Goal: Task Accomplishment & Management: Complete application form

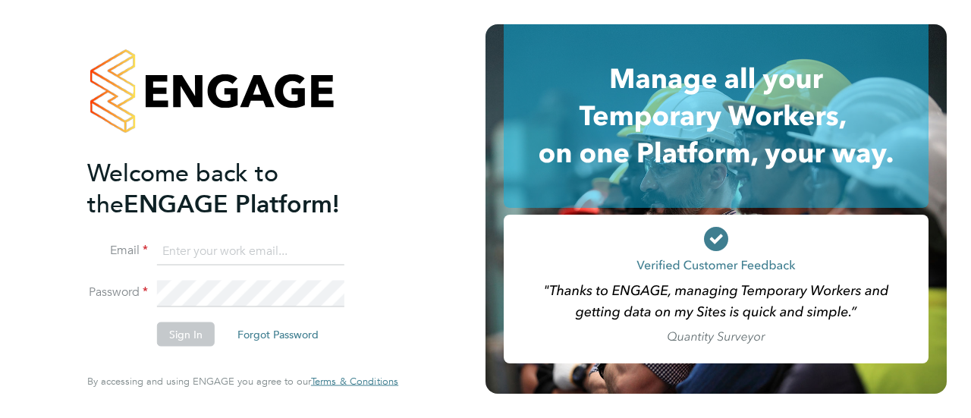
type input "[EMAIL_ADDRESS][PERSON_NAME][DOMAIN_NAME]"
click at [185, 328] on button "Sign In" at bounding box center [186, 334] width 58 height 24
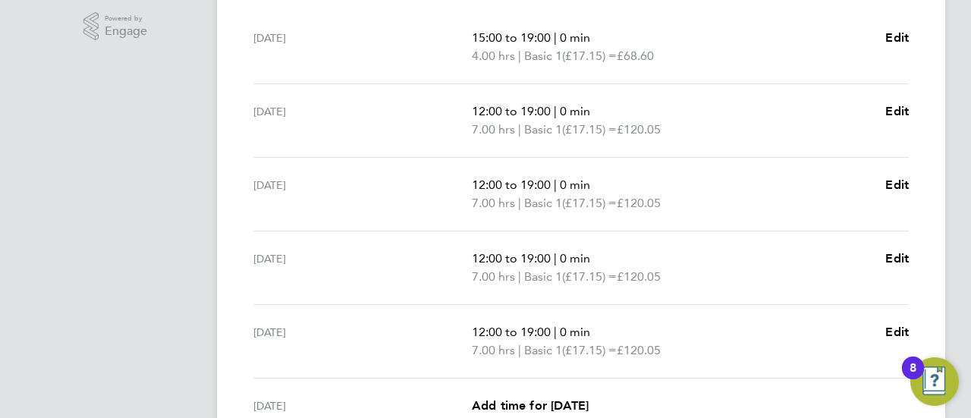
scroll to position [516, 0]
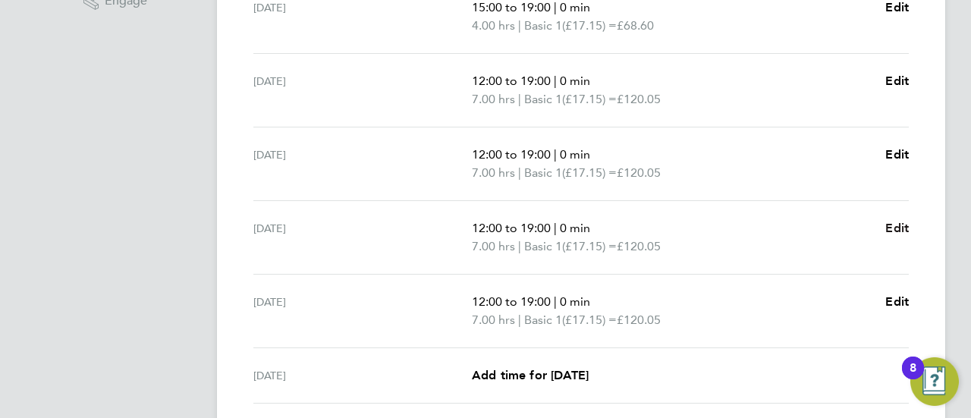
click at [893, 225] on span "Edit" at bounding box center [897, 228] width 24 height 14
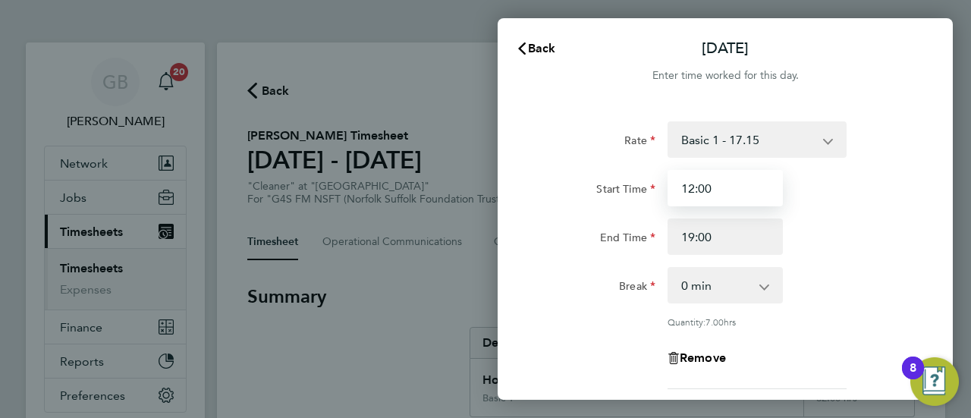
click at [689, 189] on input "12:00" at bounding box center [724, 188] width 115 height 36
type input "15:00"
click at [890, 246] on div "End Time 19:00" at bounding box center [725, 236] width 382 height 36
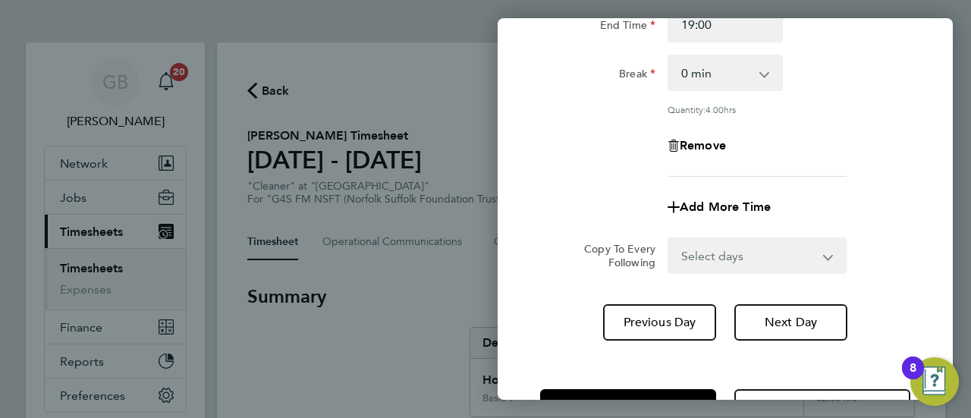
scroll to position [267, 0]
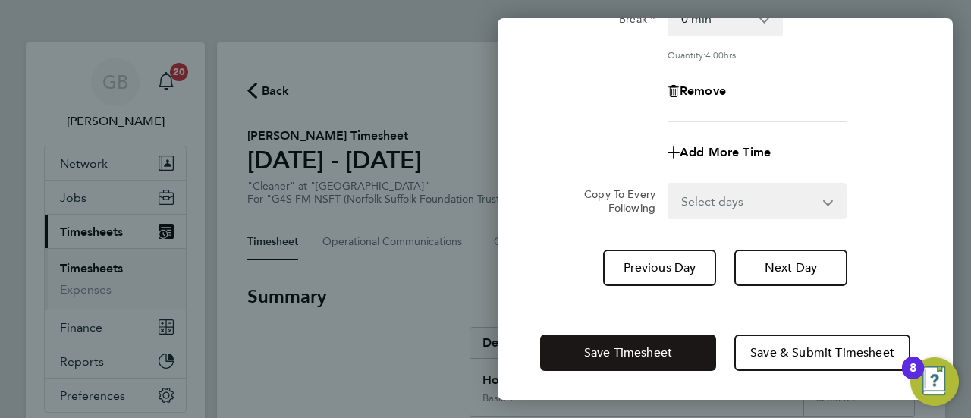
click at [636, 357] on span "Save Timesheet" at bounding box center [628, 352] width 88 height 15
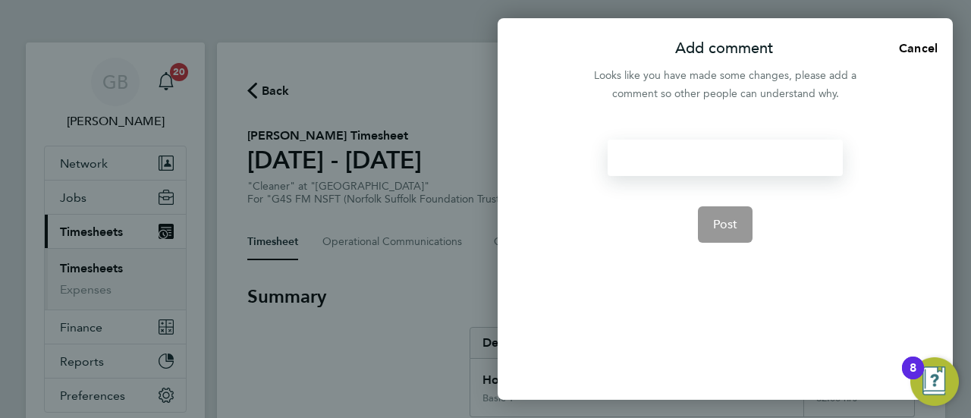
click at [670, 163] on div at bounding box center [724, 158] width 234 height 36
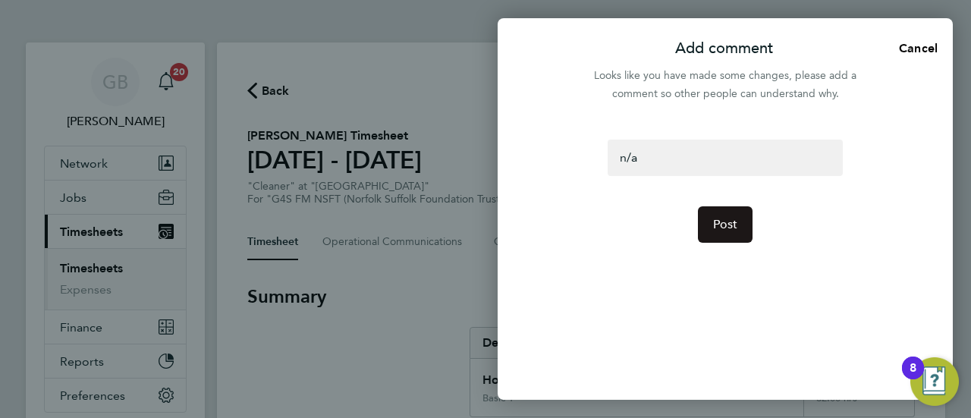
click at [727, 230] on span "Post" at bounding box center [725, 224] width 25 height 15
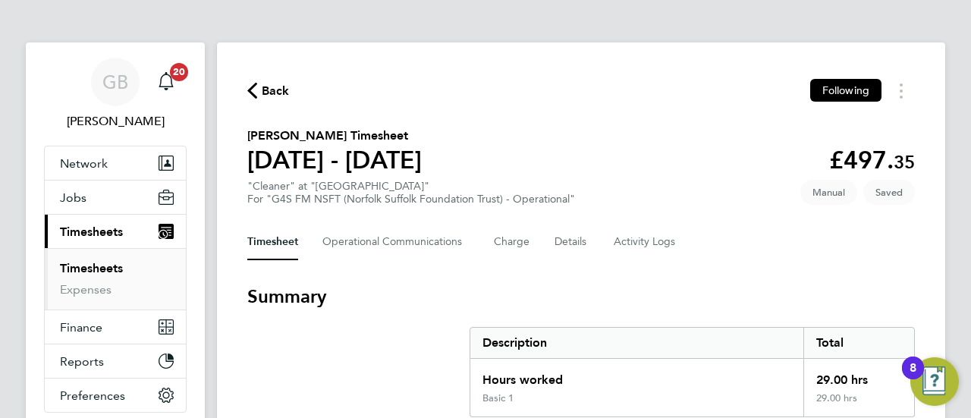
click at [338, 84] on div "Back Following" at bounding box center [580, 91] width 667 height 24
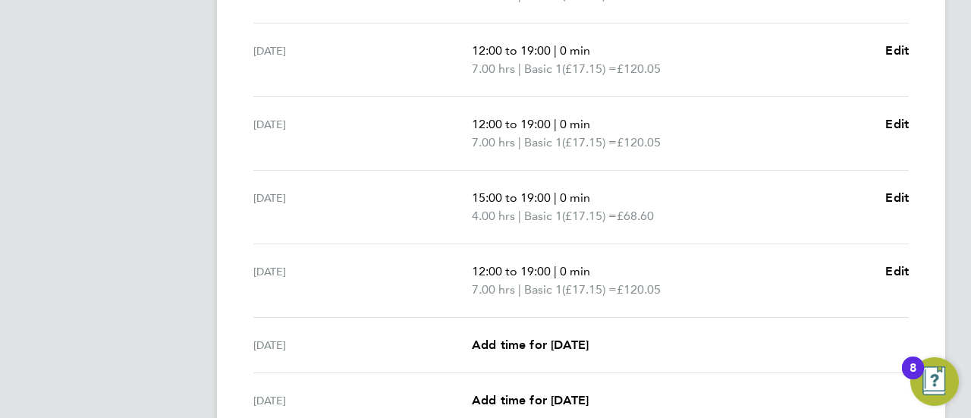
scroll to position [687, 0]
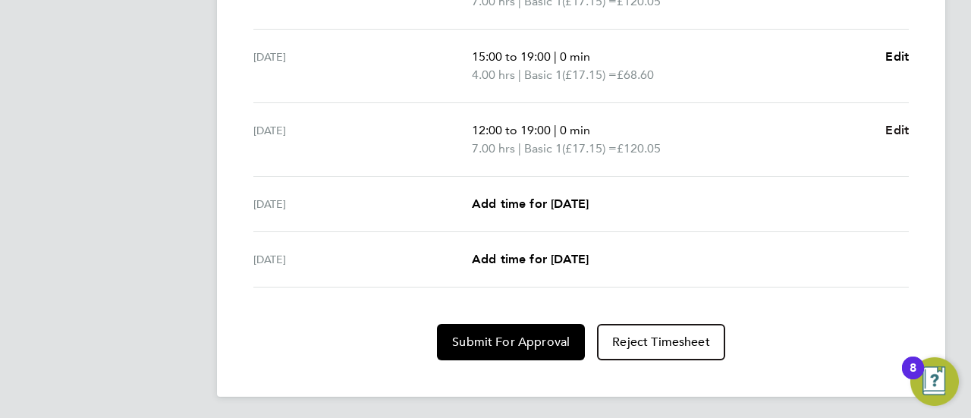
click at [891, 127] on span "Edit" at bounding box center [897, 130] width 24 height 14
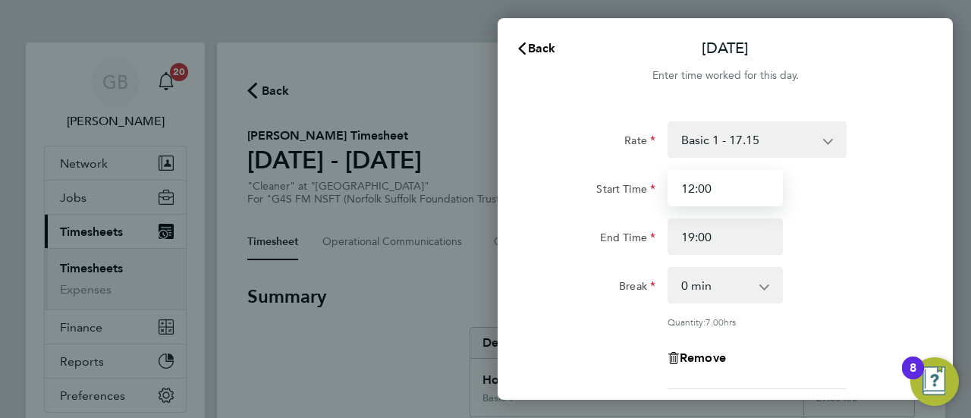
click at [688, 193] on input "12:00" at bounding box center [724, 188] width 115 height 36
type input "13:00"
click at [927, 234] on div "Rate Basic 1 - 17.15 Start Time 13:00 End Time 19:00 Break 0 min 15 min 30 min …" at bounding box center [724, 337] width 455 height 468
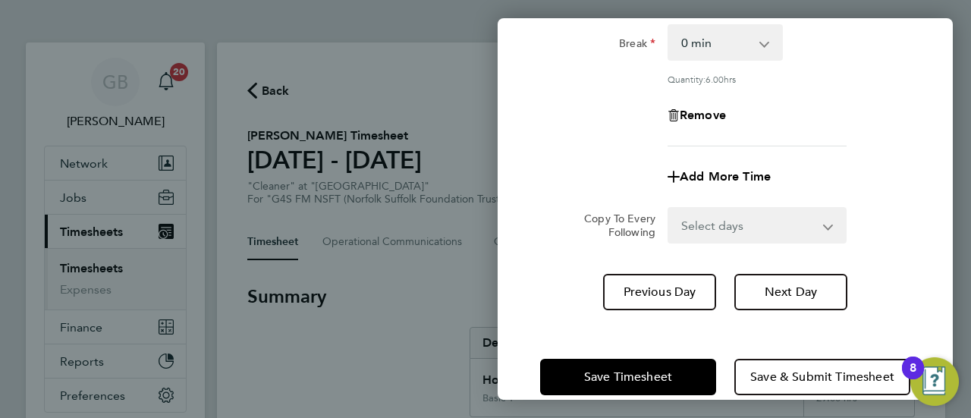
scroll to position [267, 0]
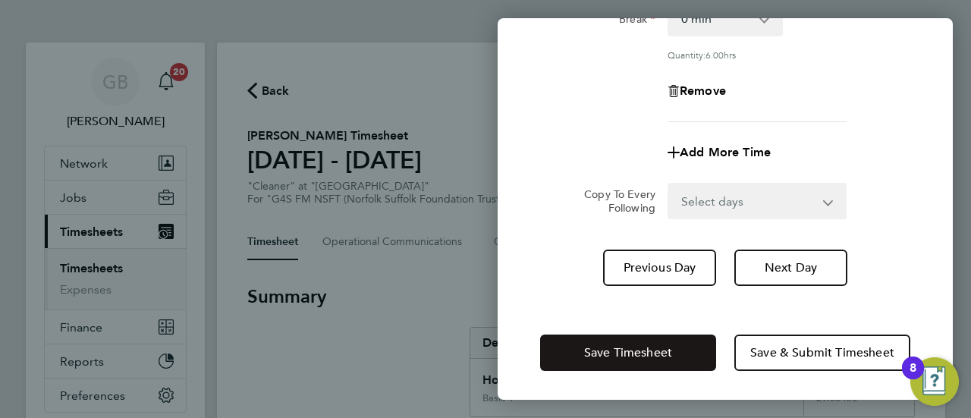
click at [607, 360] on button "Save Timesheet" at bounding box center [628, 352] width 176 height 36
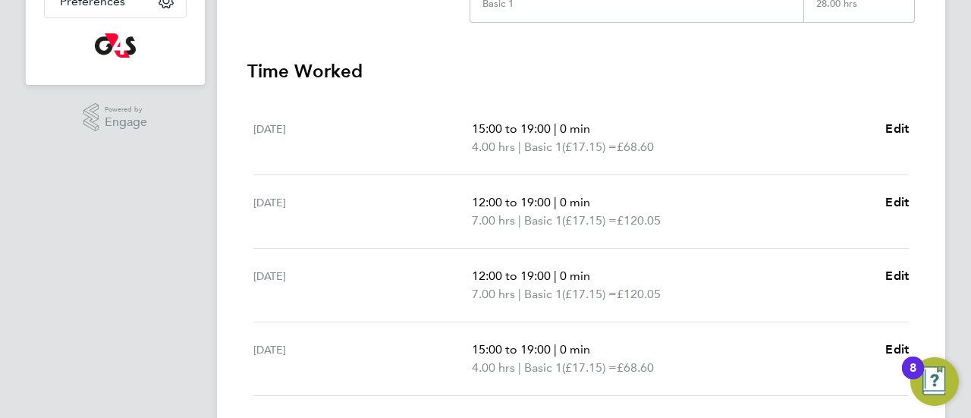
scroll to position [425, 0]
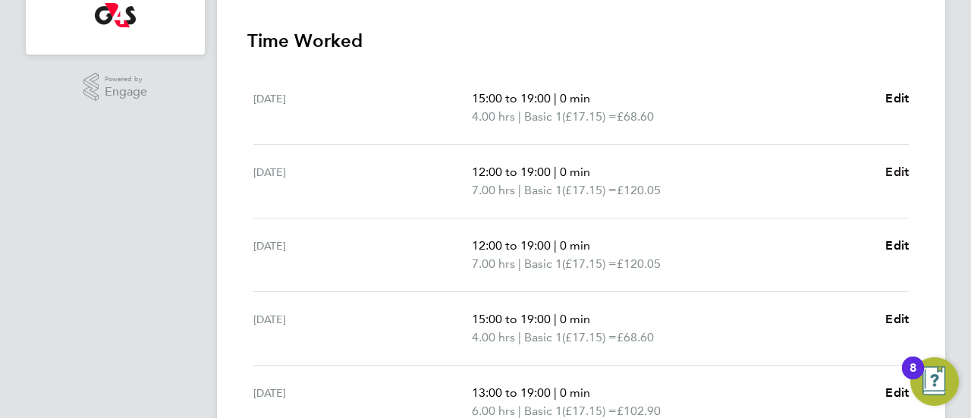
click at [895, 170] on span "Edit" at bounding box center [897, 172] width 24 height 14
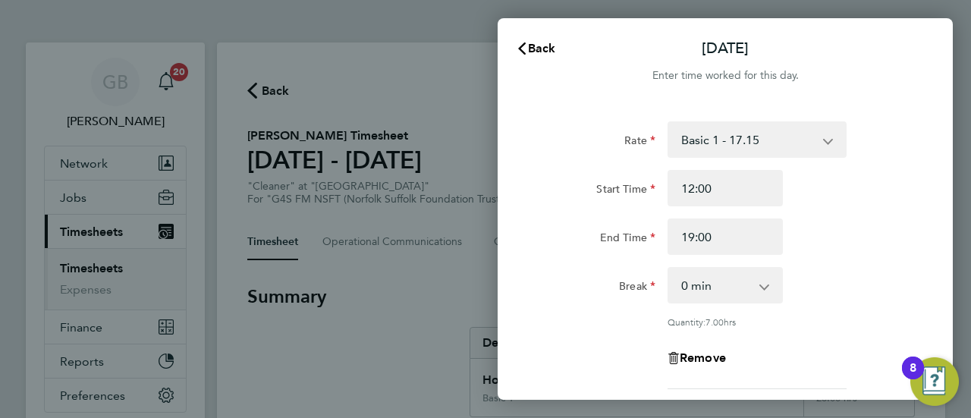
click at [765, 297] on app-icon-cross-button at bounding box center [772, 284] width 18 height 33
click at [733, 295] on select "0 min 15 min 30 min 45 min 60 min 75 min 90 min" at bounding box center [716, 284] width 94 height 33
select select "30"
click at [669, 268] on select "0 min 15 min 30 min 45 min 60 min 75 min 90 min" at bounding box center [716, 284] width 94 height 33
click at [836, 265] on div "Rate Basic 1 - 17.15 Start Time 12:00 End Time 19:00 Break 0 min 15 min 30 min …" at bounding box center [725, 255] width 370 height 268
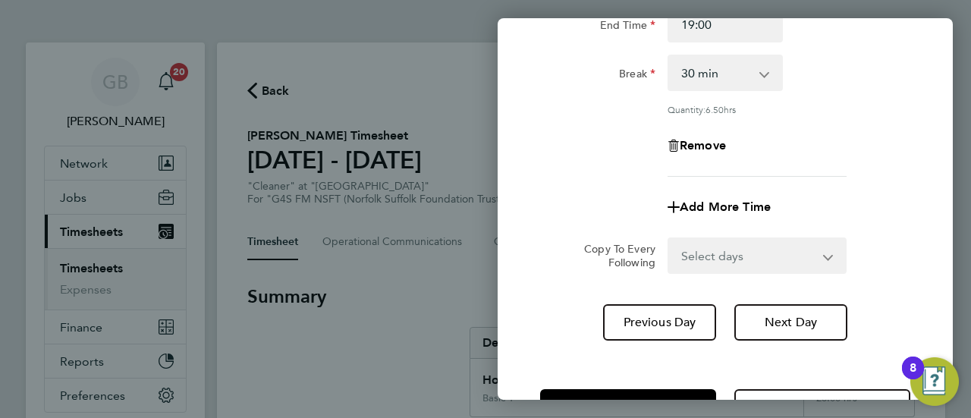
scroll to position [267, 0]
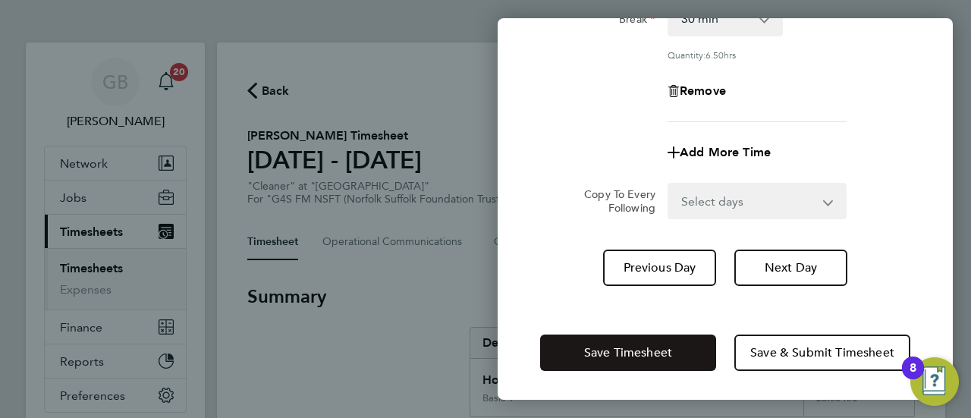
click at [622, 345] on span "Save Timesheet" at bounding box center [628, 352] width 88 height 15
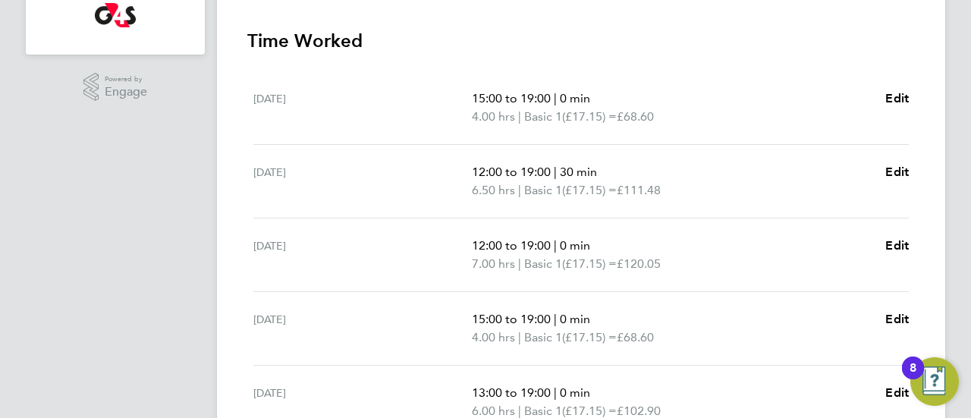
scroll to position [516, 0]
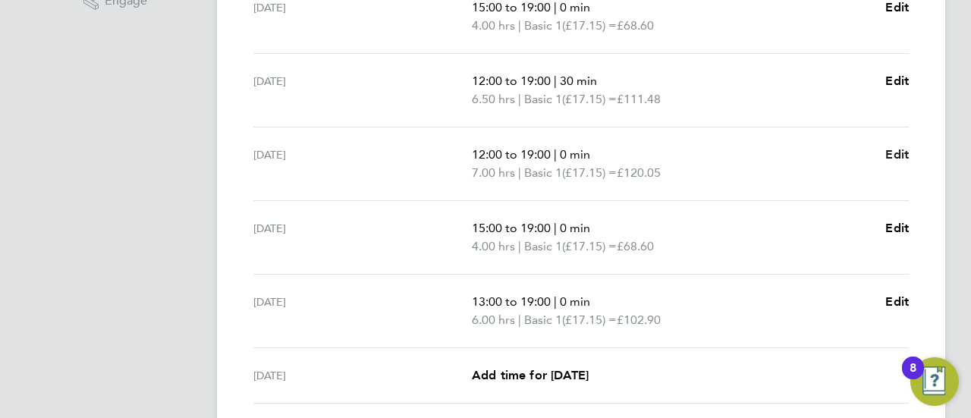
click at [894, 156] on span "Edit" at bounding box center [897, 154] width 24 height 14
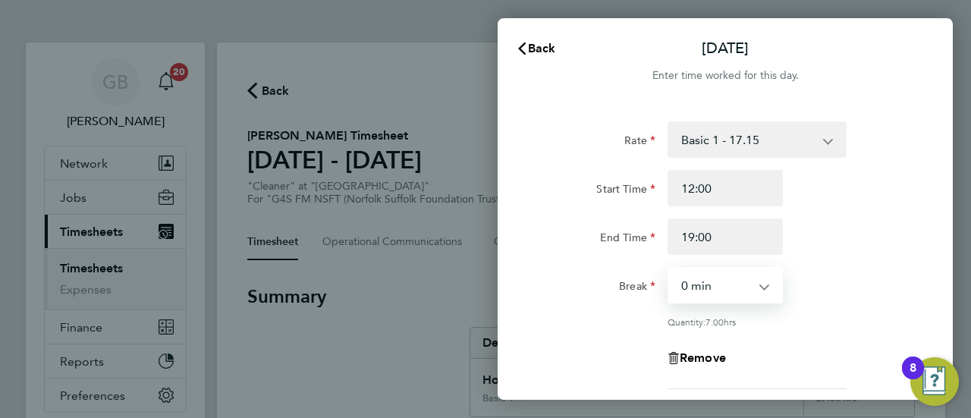
click at [702, 288] on select "0 min 15 min 30 min 45 min 60 min 75 min 90 min" at bounding box center [716, 284] width 94 height 33
select select "30"
click at [669, 268] on select "0 min 15 min 30 min 45 min 60 min 75 min 90 min" at bounding box center [716, 284] width 94 height 33
click at [855, 259] on div "Rate Basic 1 - 17.15 Start Time 12:00 End Time 19:00 Break 0 min 15 min 30 min …" at bounding box center [725, 255] width 370 height 268
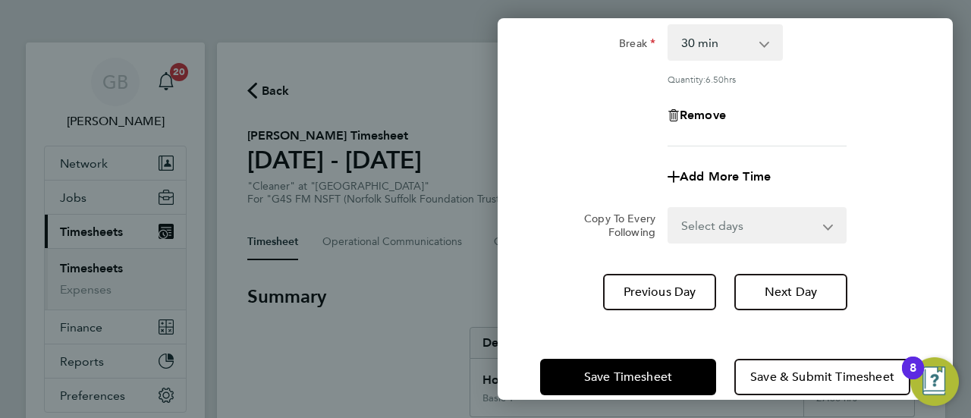
scroll to position [267, 0]
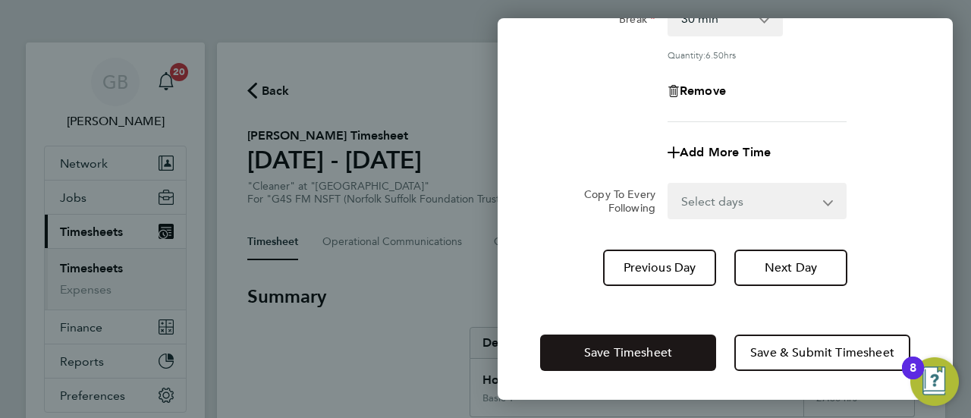
click at [626, 349] on span "Save Timesheet" at bounding box center [628, 352] width 88 height 15
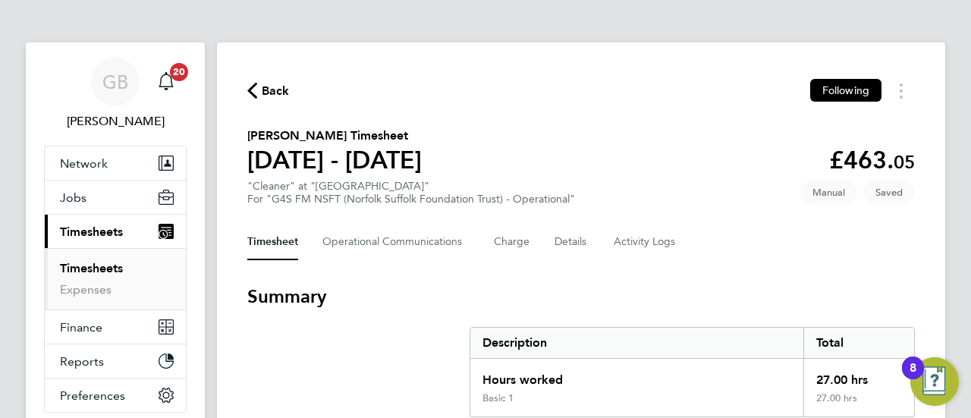
click at [575, 133] on section "Samuel Wright's Timesheet 22 - 28 Sept 2025 £463. 05 "Cleaner" at "Julian Hospi…" at bounding box center [580, 166] width 667 height 79
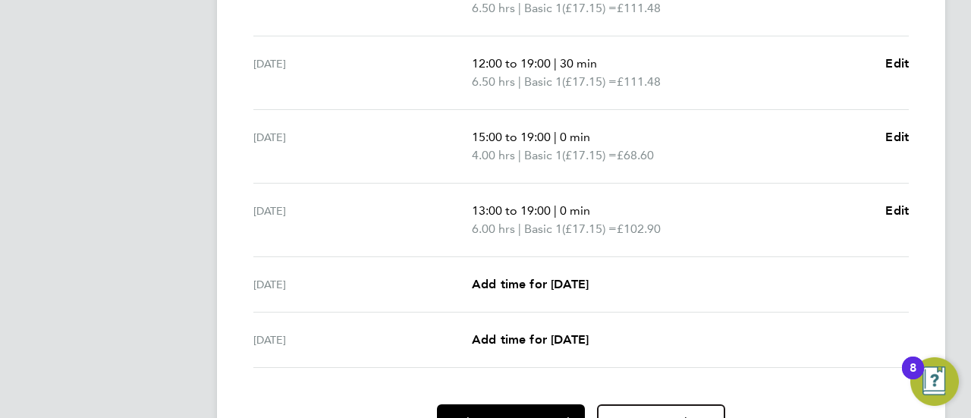
scroll to position [687, 0]
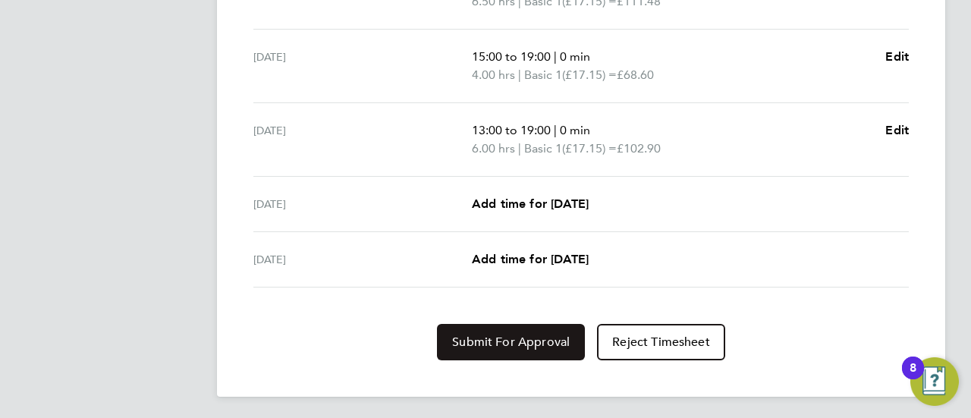
click at [529, 346] on span "Submit For Approval" at bounding box center [511, 341] width 118 height 15
click at [511, 343] on span "Approve Timesheet" at bounding box center [510, 341] width 111 height 15
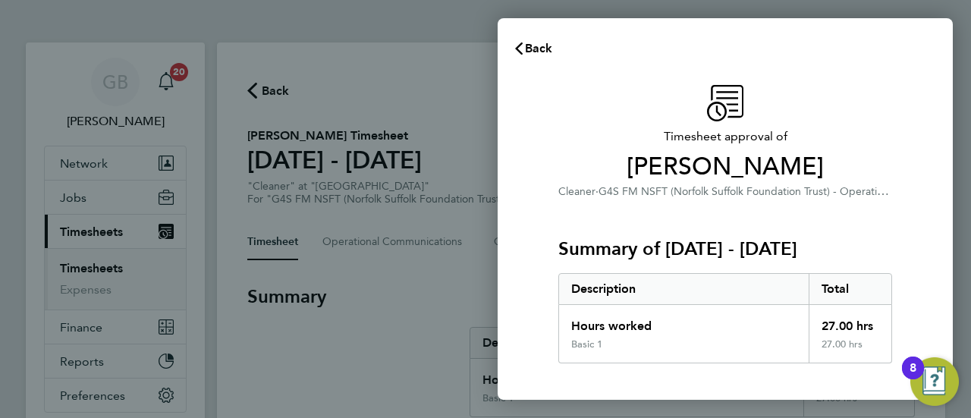
click at [554, 154] on div "Timesheet approval of Samuel Wright Cleaner · G4S FM NSFT (Norfolk Suffolk Foun…" at bounding box center [725, 366] width 370 height 562
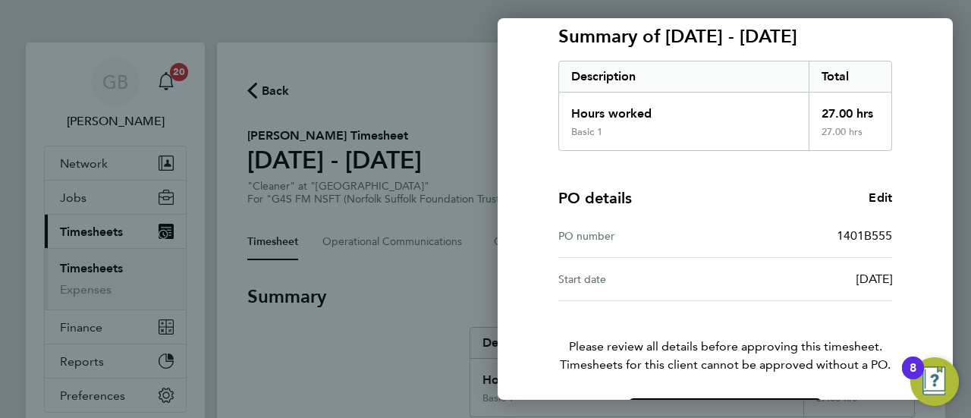
scroll to position [264, 0]
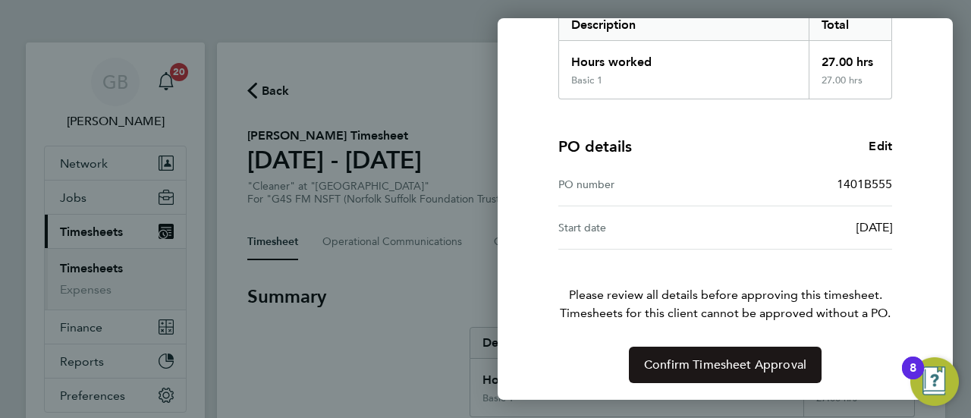
click at [730, 357] on span "Confirm Timesheet Approval" at bounding box center [725, 364] width 162 height 15
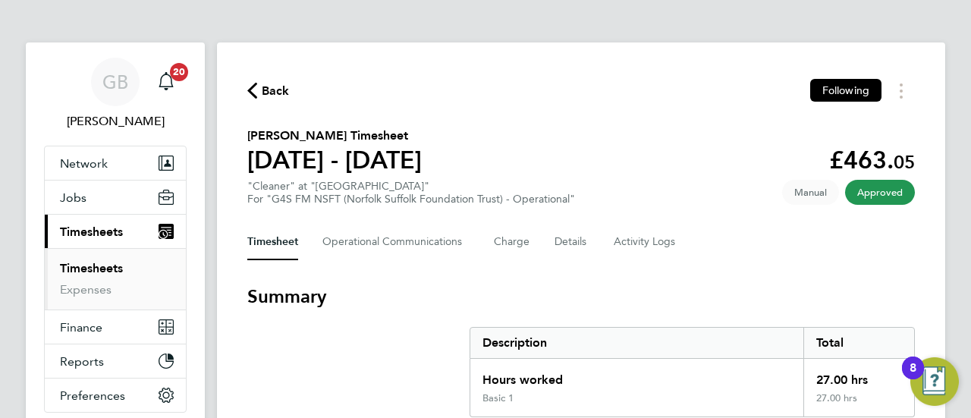
click at [90, 265] on link "Timesheets" at bounding box center [91, 268] width 63 height 14
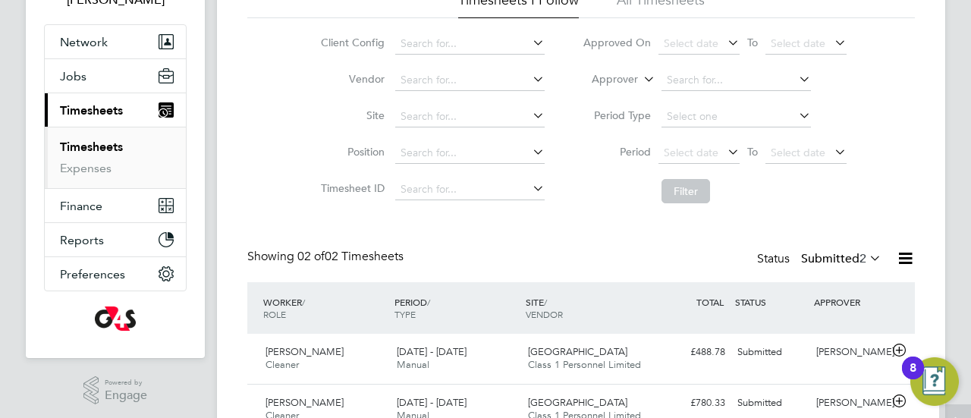
scroll to position [192, 0]
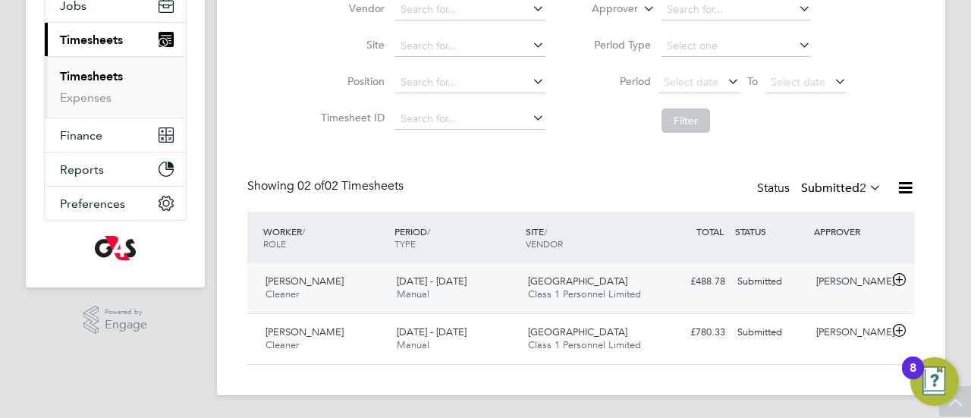
click at [296, 282] on span "Judith Argon" at bounding box center [304, 281] width 78 height 13
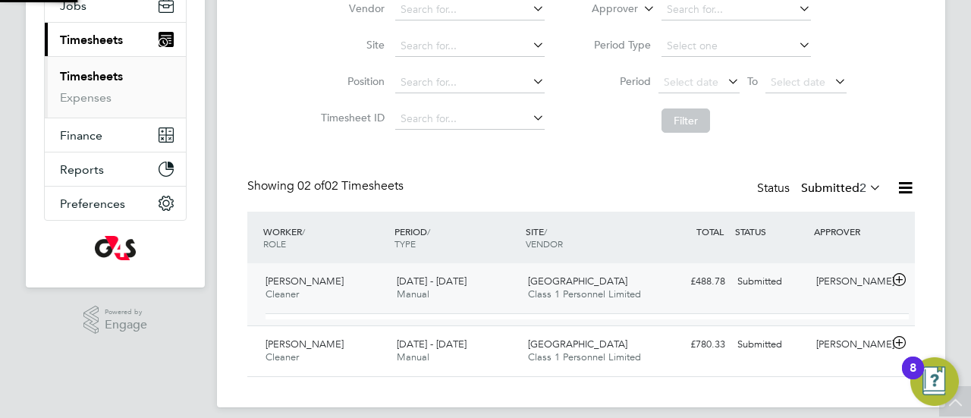
scroll to position [26, 148]
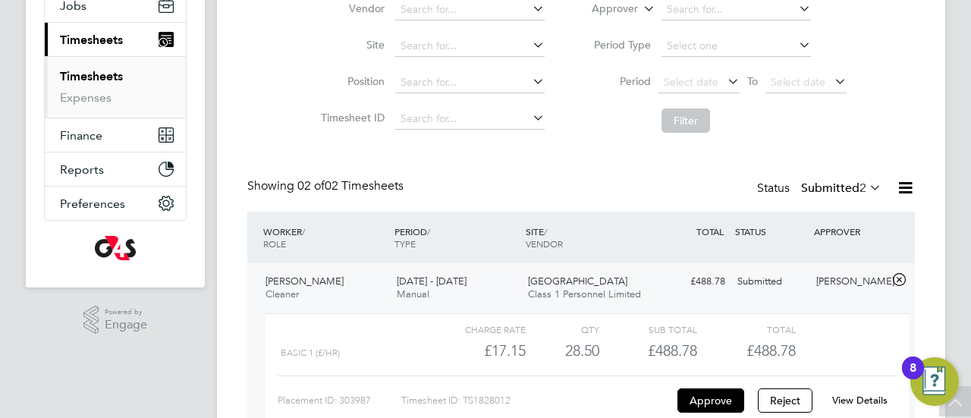
click at [866, 398] on link "View Details" at bounding box center [859, 400] width 55 height 13
click at [89, 80] on link "Timesheets" at bounding box center [91, 76] width 63 height 14
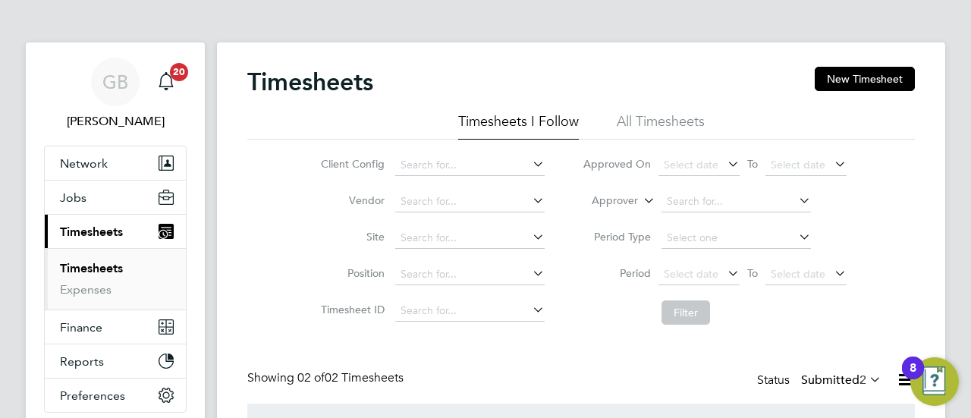
click at [93, 266] on link "Timesheets" at bounding box center [91, 268] width 63 height 14
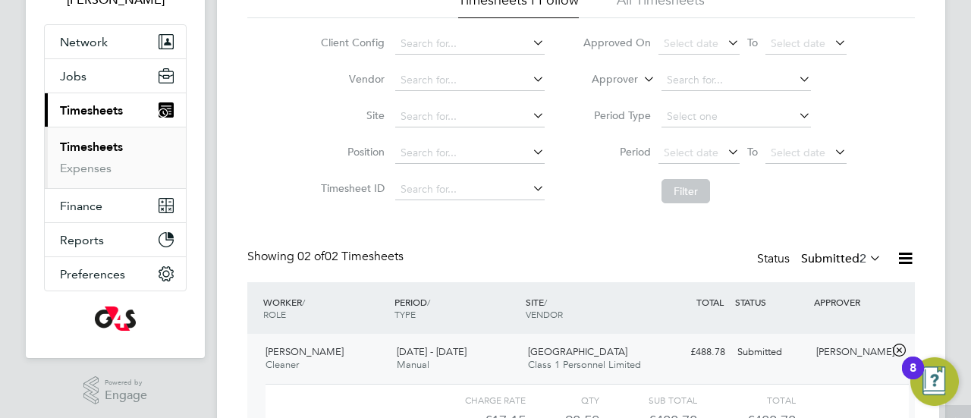
scroll to position [182, 0]
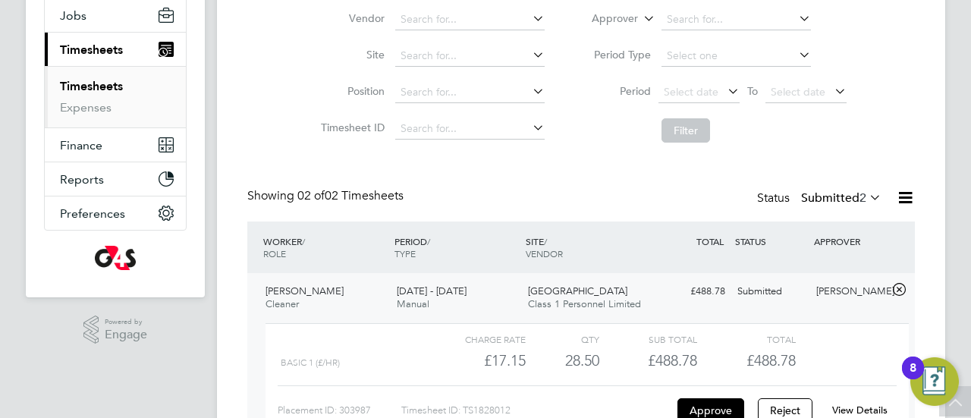
click at [100, 82] on link "Timesheets" at bounding box center [91, 86] width 63 height 14
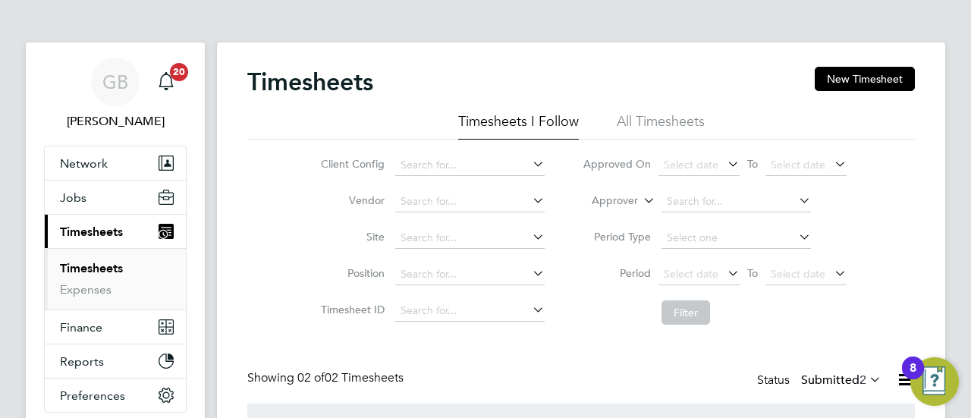
click at [92, 268] on link "Timesheets" at bounding box center [91, 268] width 63 height 14
click at [7, 252] on div "GB Gianni Bernardi Notifications 20 Applications: Network Sites Workers Jobs Po…" at bounding box center [485, 375] width 971 height 751
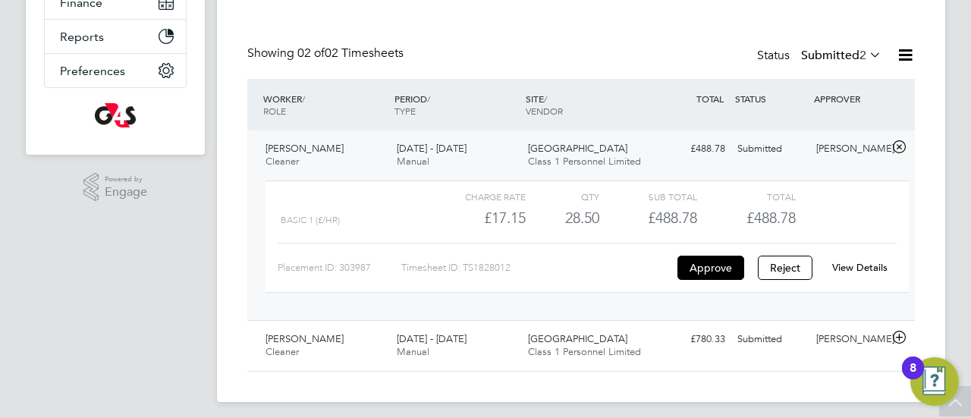
scroll to position [331, 0]
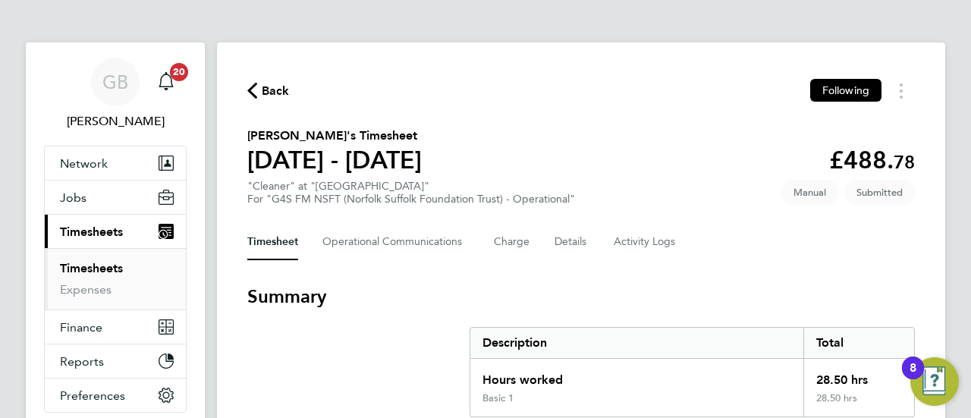
click at [680, 163] on section "Judith Argon's Timesheet 22 - 28 Sept 2025 £488. 78 "Cleaner" at "Julian Hospit…" at bounding box center [580, 166] width 667 height 79
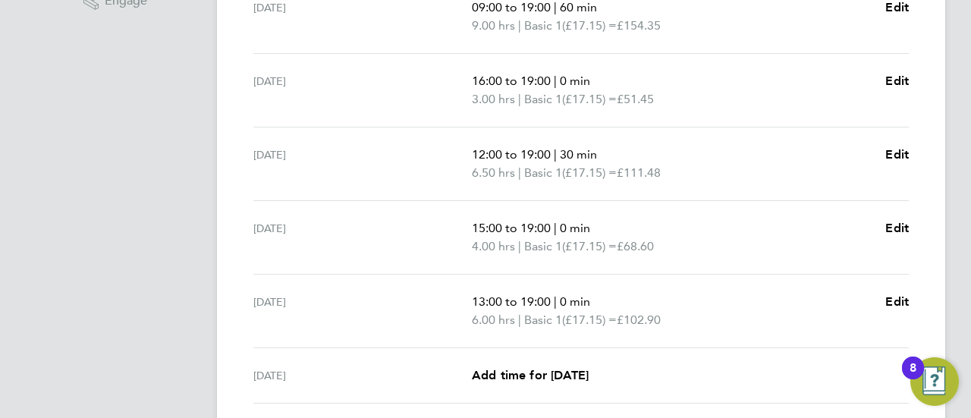
scroll to position [687, 0]
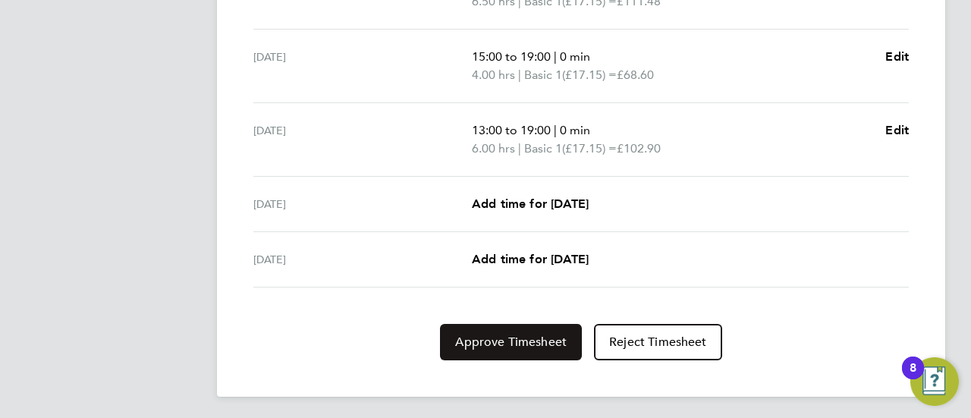
click at [530, 331] on button "Approve Timesheet" at bounding box center [511, 342] width 142 height 36
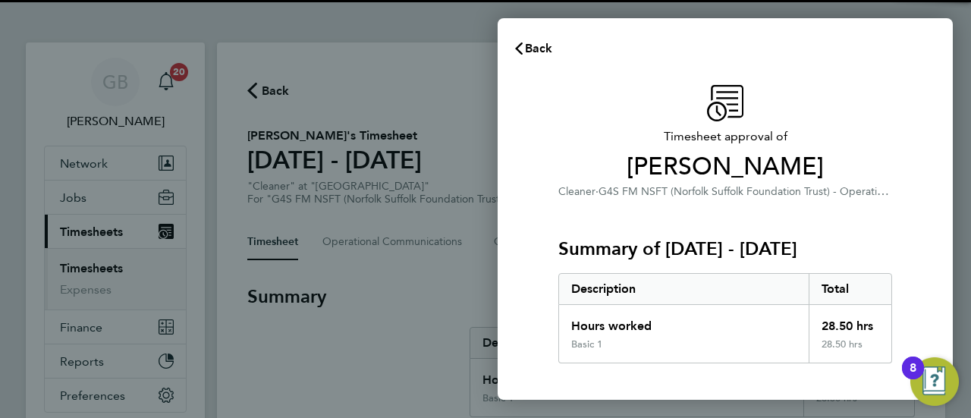
click at [532, 154] on div "Timesheet approval of Judith Argon Cleaner · G4S FM NSFT (Norfolk Suffolk Found…" at bounding box center [724, 366] width 455 height 598
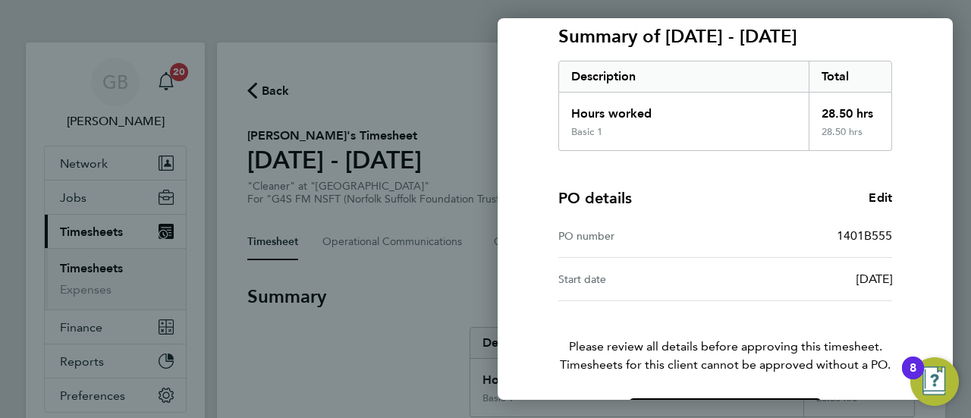
scroll to position [264, 0]
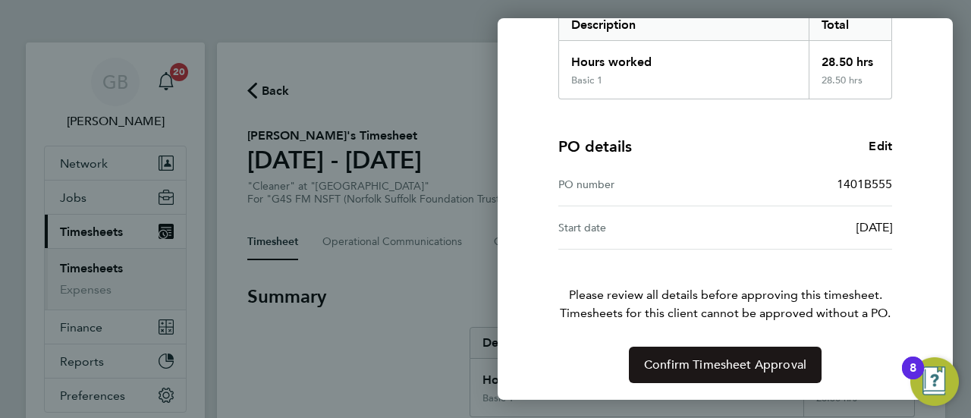
click at [739, 370] on span "Confirm Timesheet Approval" at bounding box center [725, 364] width 162 height 15
